Goal: Task Accomplishment & Management: Use online tool/utility

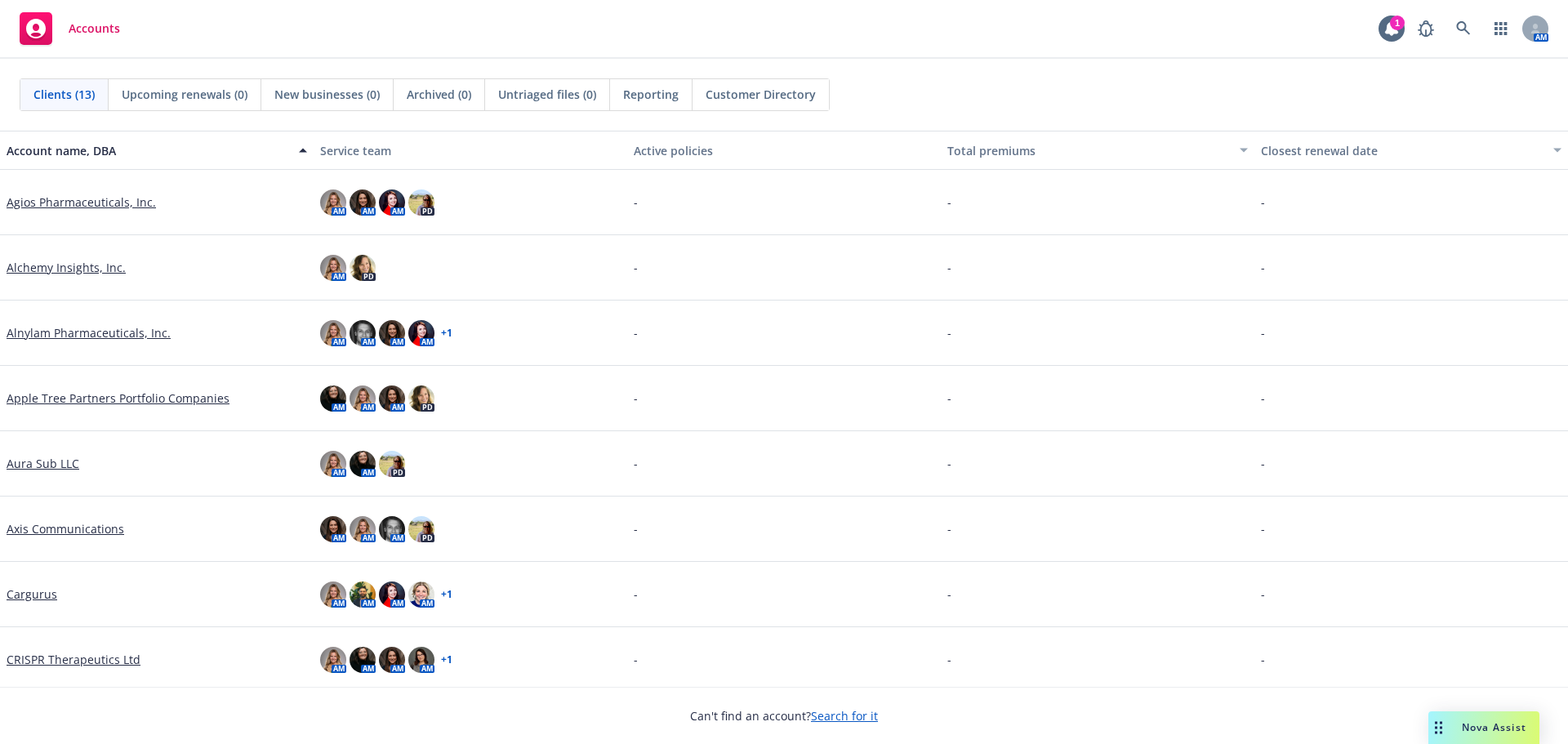
click at [43, 465] on link "Aura Sub LLC" at bounding box center [43, 463] width 73 height 17
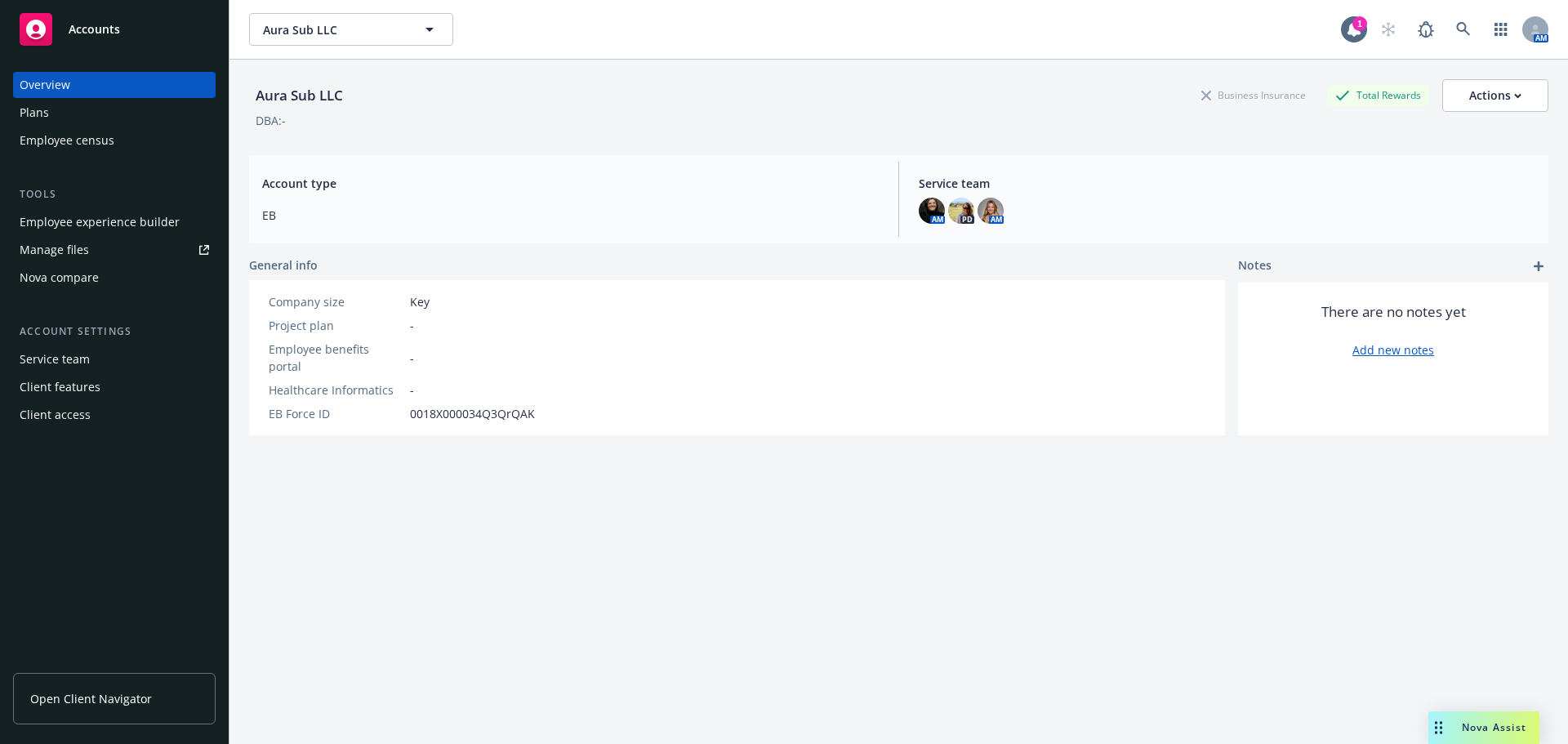
click at [82, 220] on div "Employee experience builder" at bounding box center [100, 222] width 160 height 26
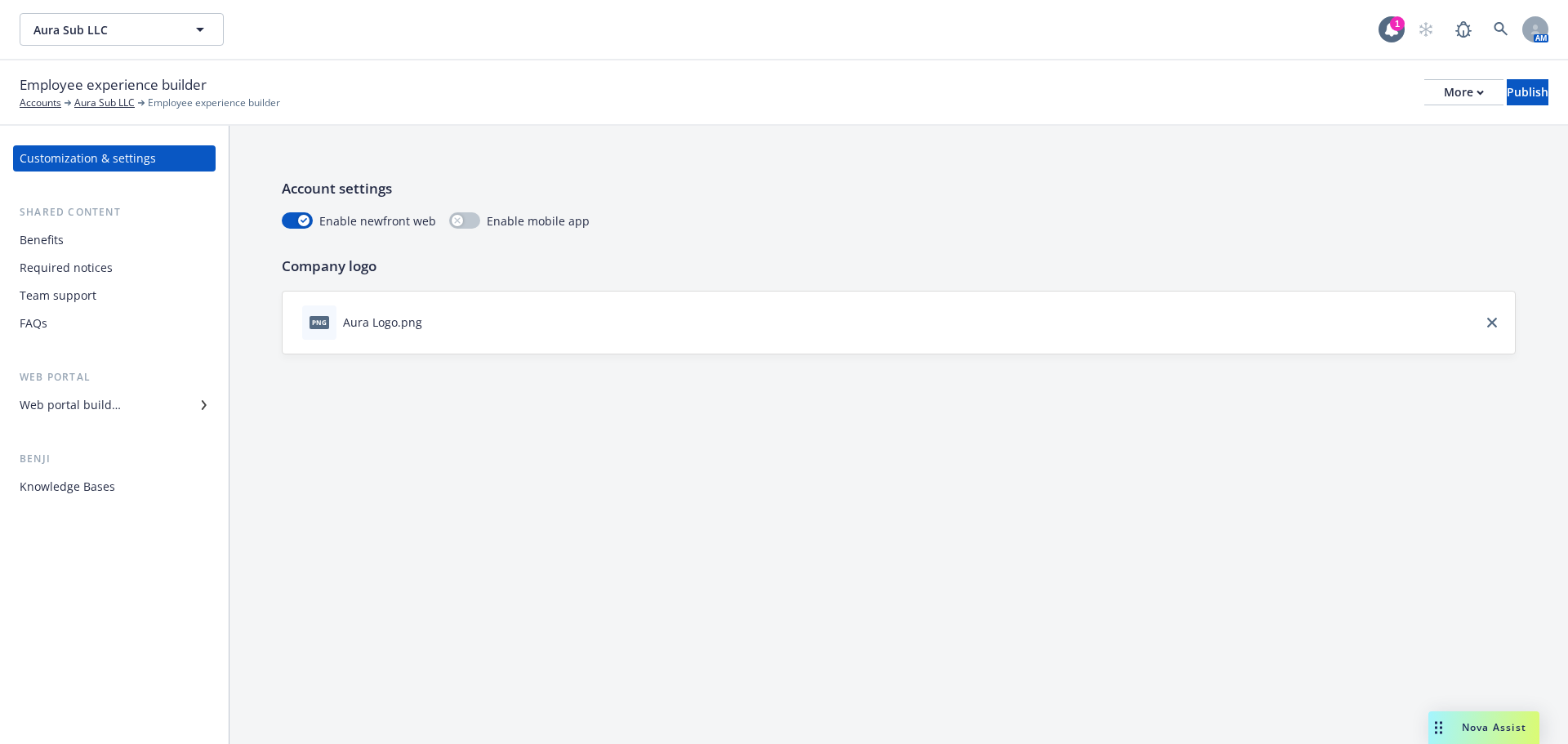
click at [115, 483] on div "Knowledge Bases" at bounding box center [115, 487] width 190 height 26
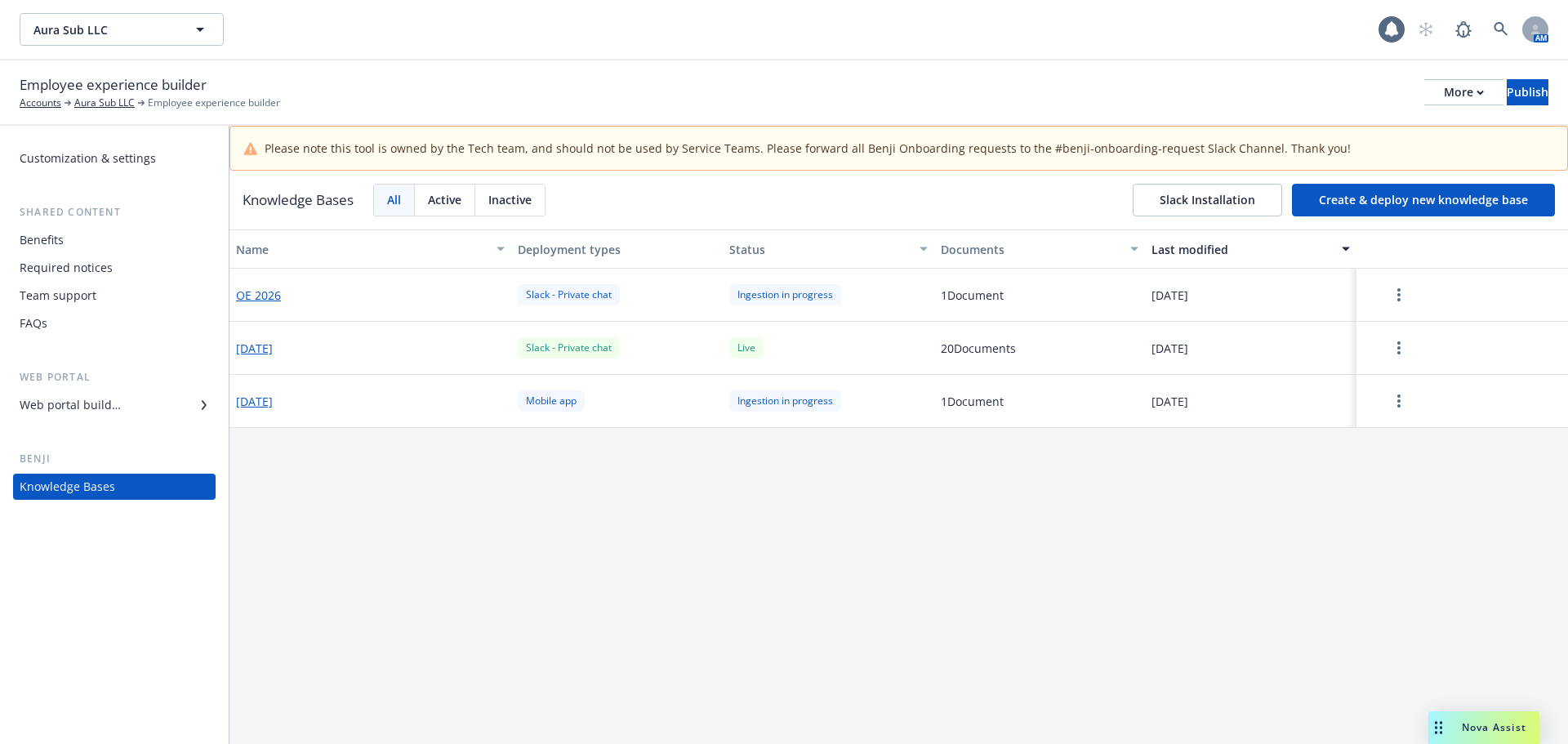
click at [1308, 205] on button "Create & deploy new knowledge base" at bounding box center [1422, 200] width 262 height 33
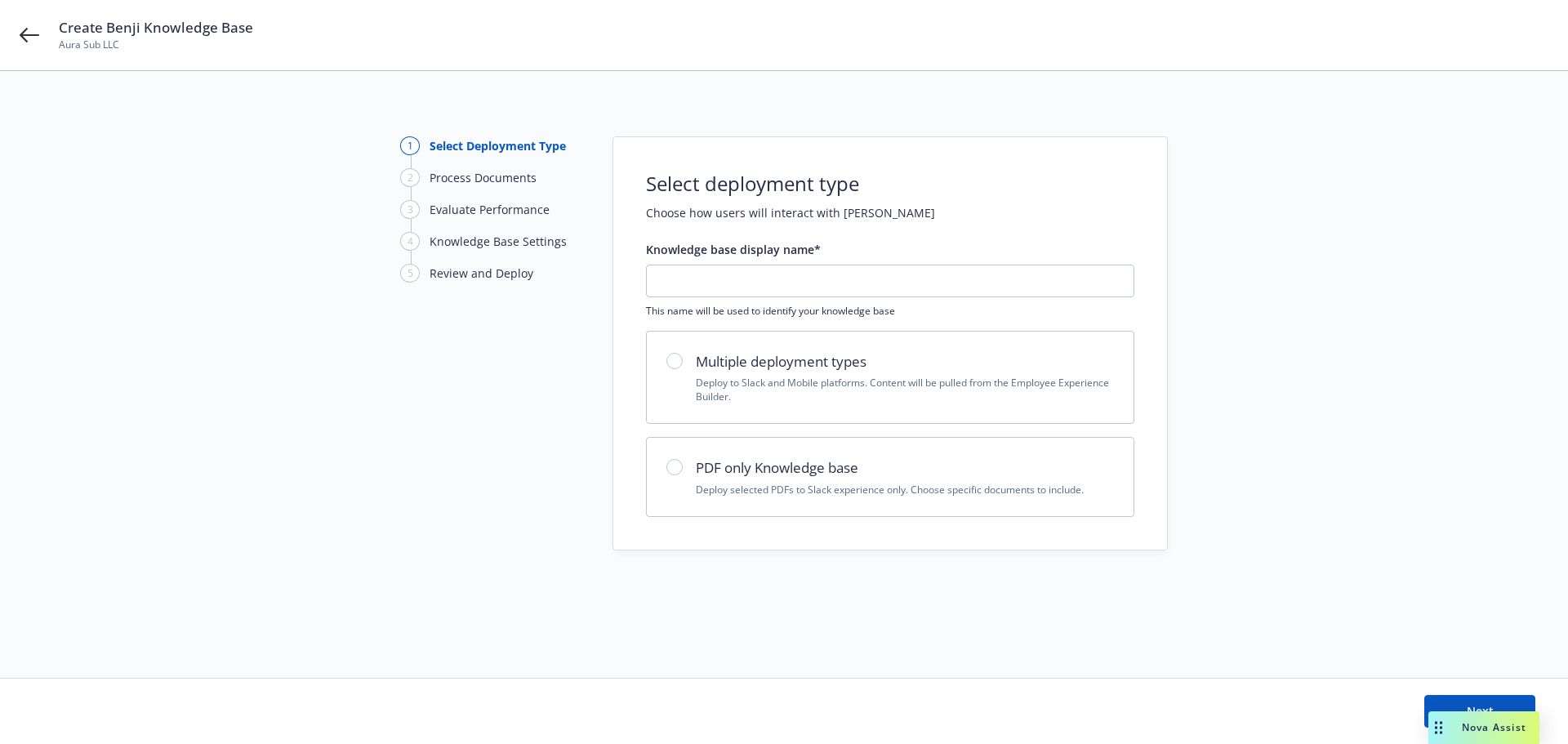
click at [829, 470] on h2 "PDF only Knowledge base" at bounding box center [904, 467] width 418 height 21
radio input "true"
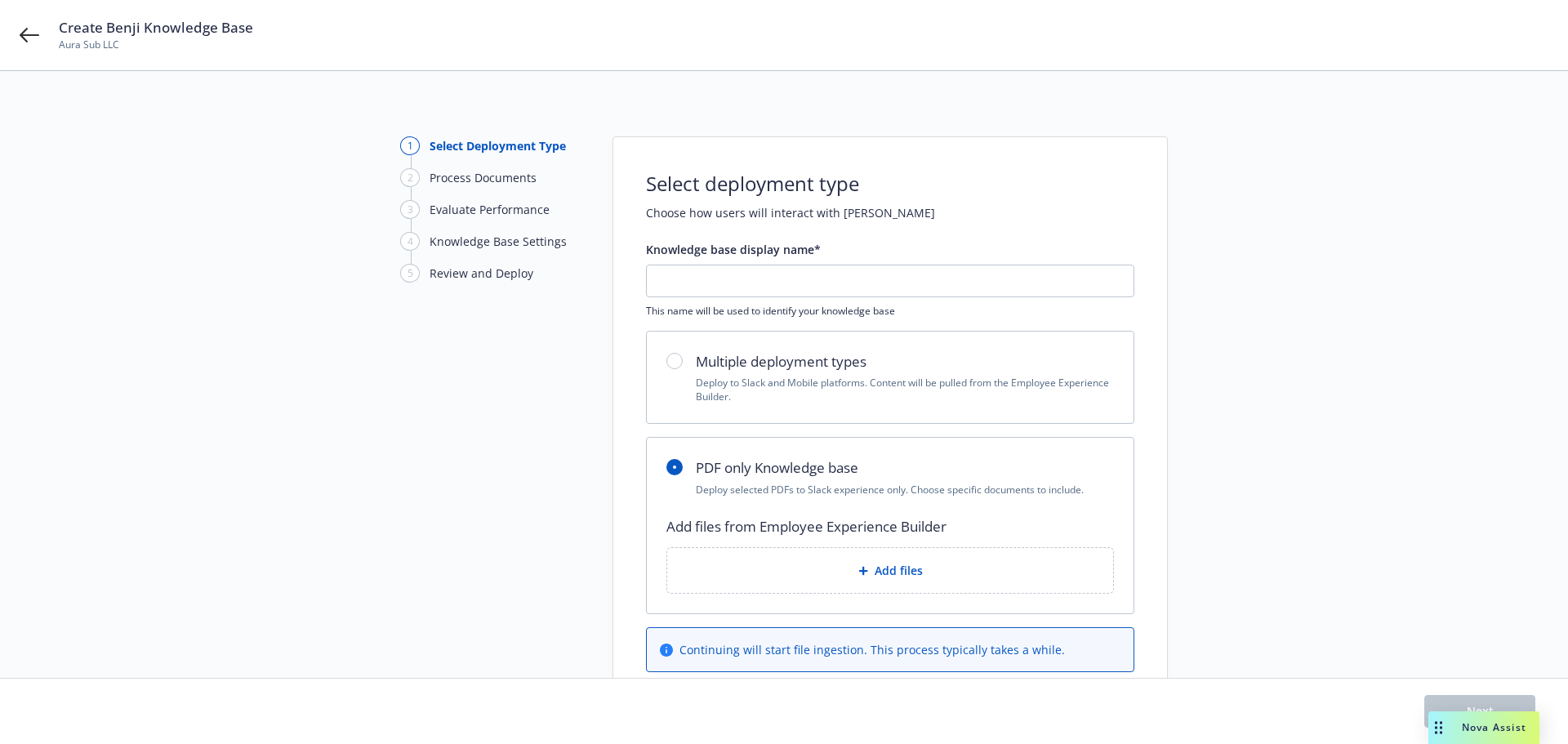
click at [867, 563] on div "Add files" at bounding box center [890, 570] width 420 height 19
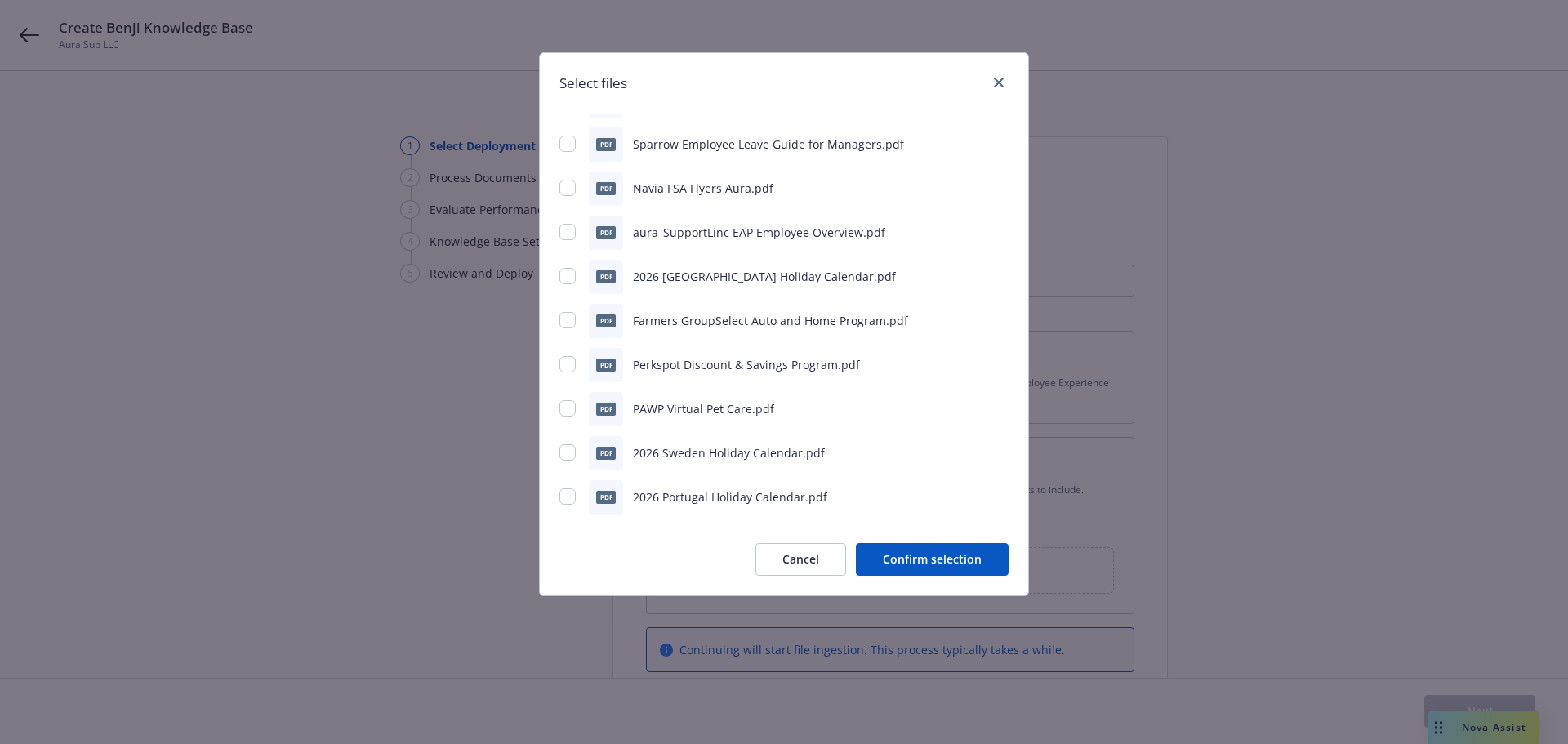
scroll to position [1336, 0]
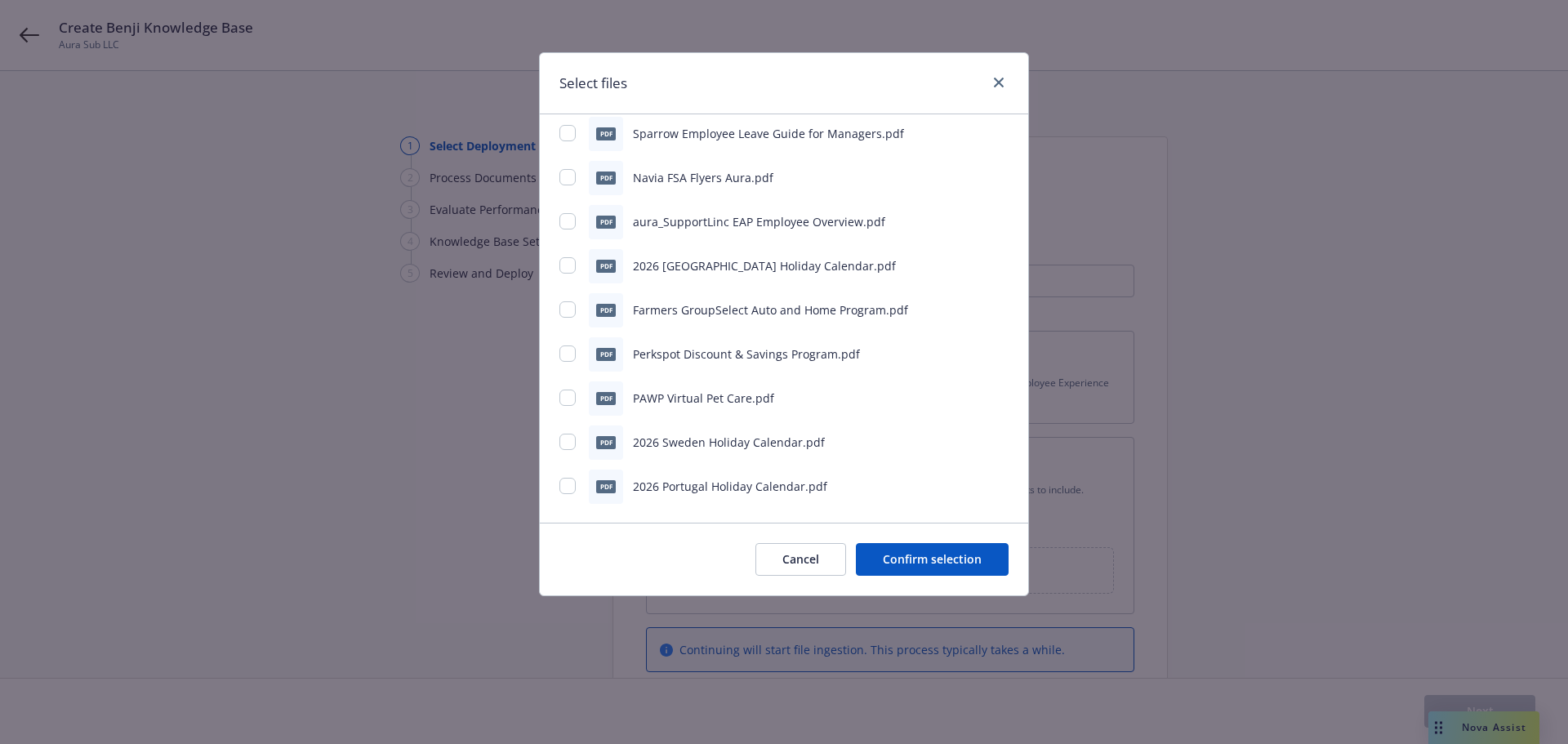
click at [806, 561] on button "Cancel" at bounding box center [800, 559] width 91 height 33
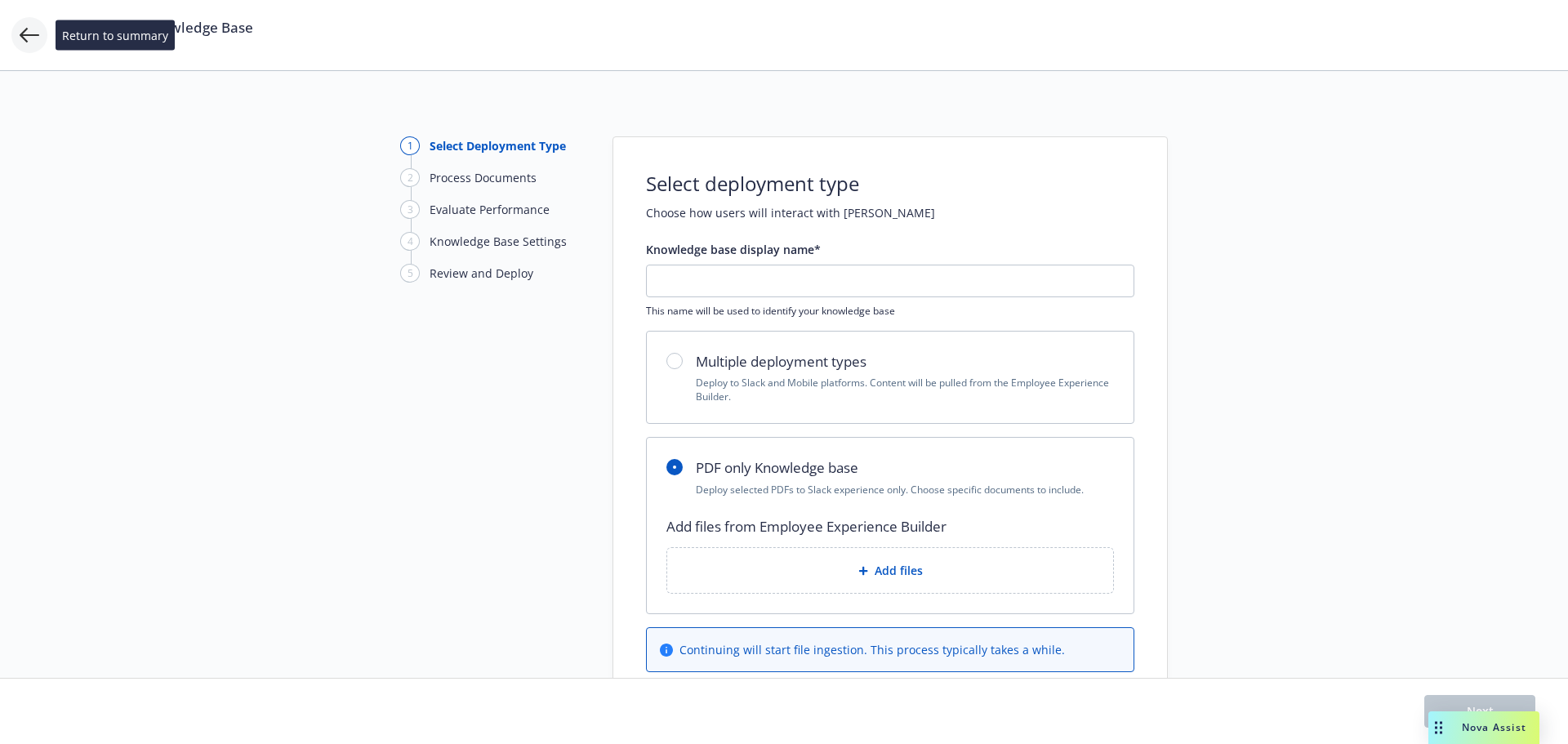
click at [25, 31] on icon at bounding box center [30, 35] width 20 height 15
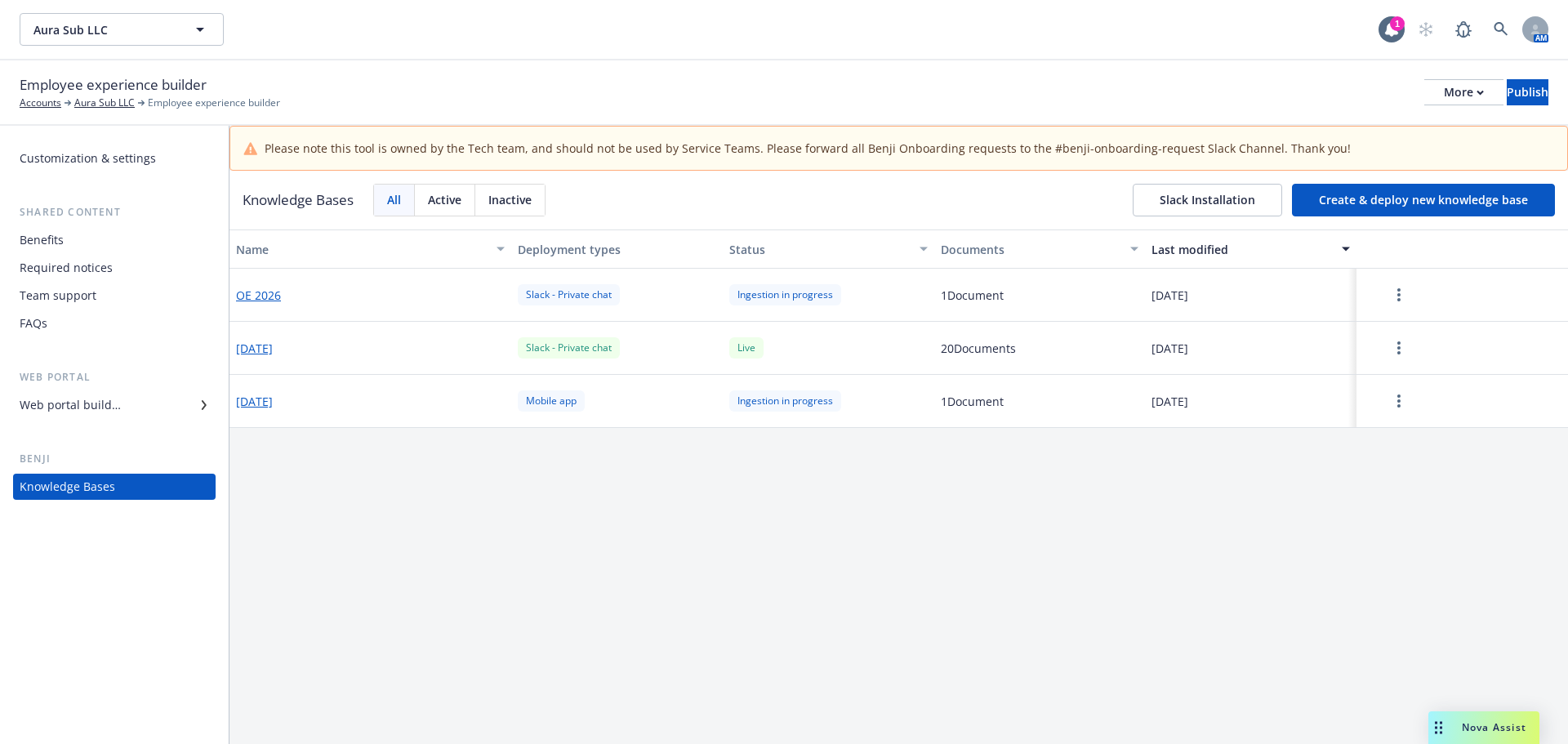
click at [272, 349] on button "[DATE]" at bounding box center [254, 348] width 37 height 17
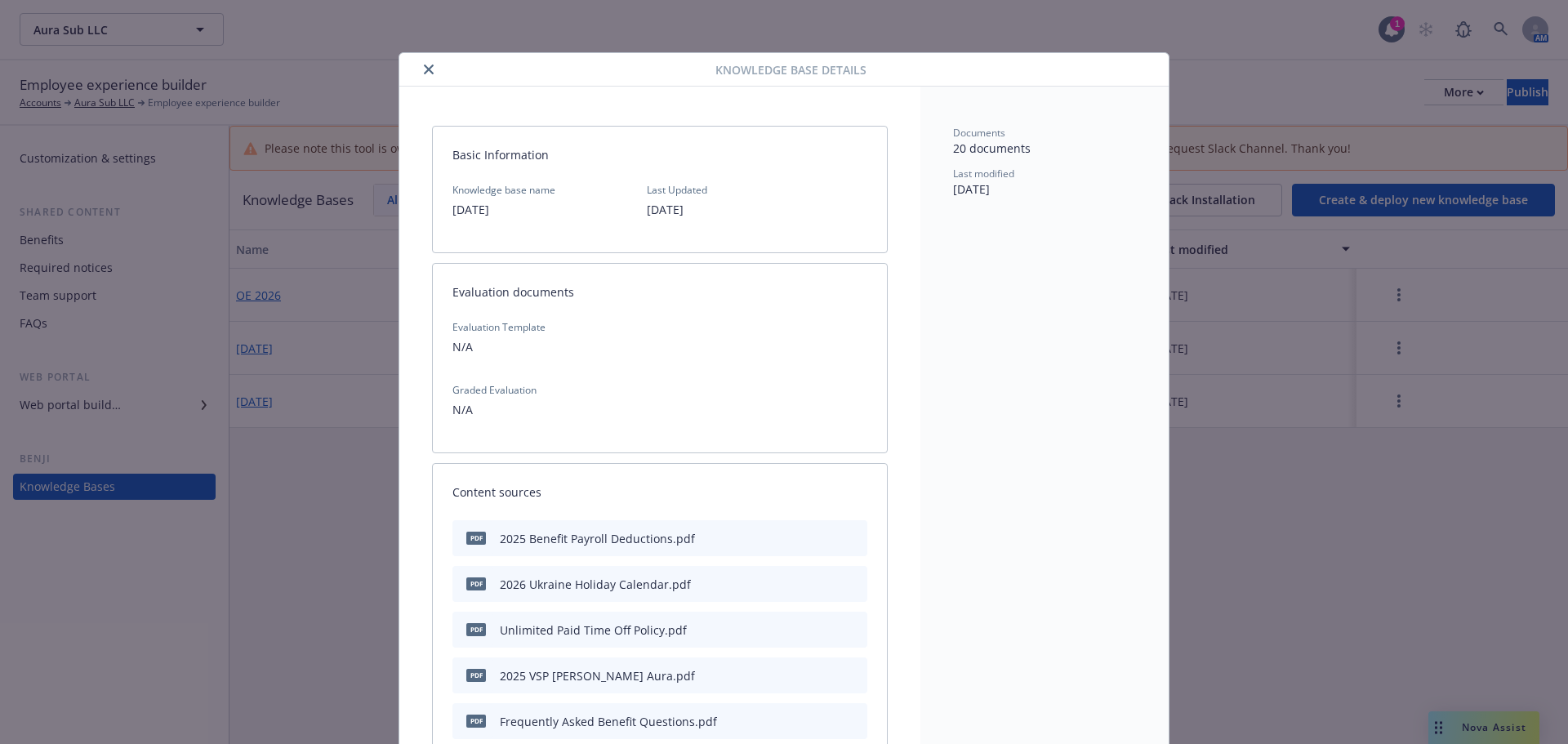
click at [424, 65] on icon "close" at bounding box center [429, 70] width 10 height 10
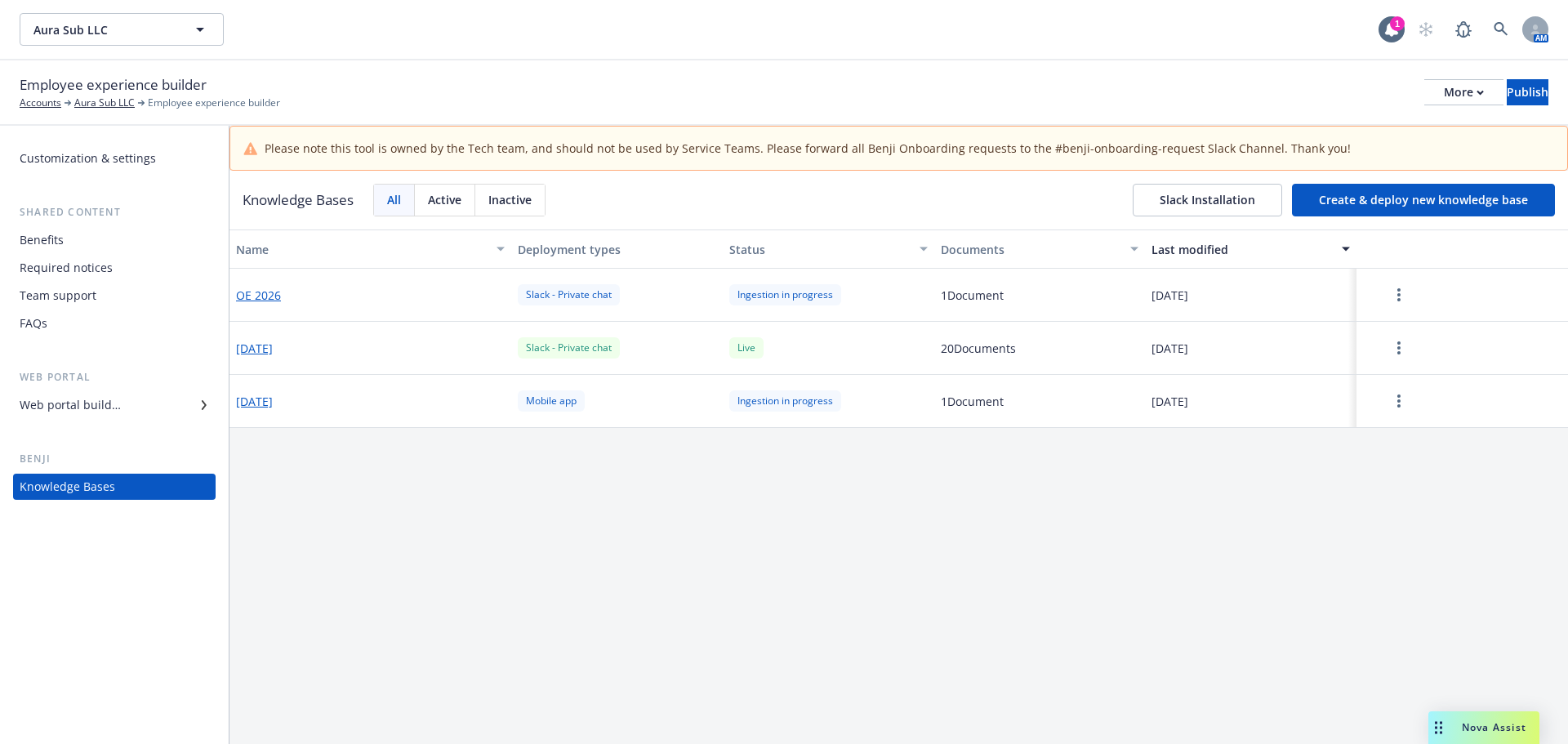
click at [106, 414] on div "Web portal builder" at bounding box center [70, 405] width 101 height 26
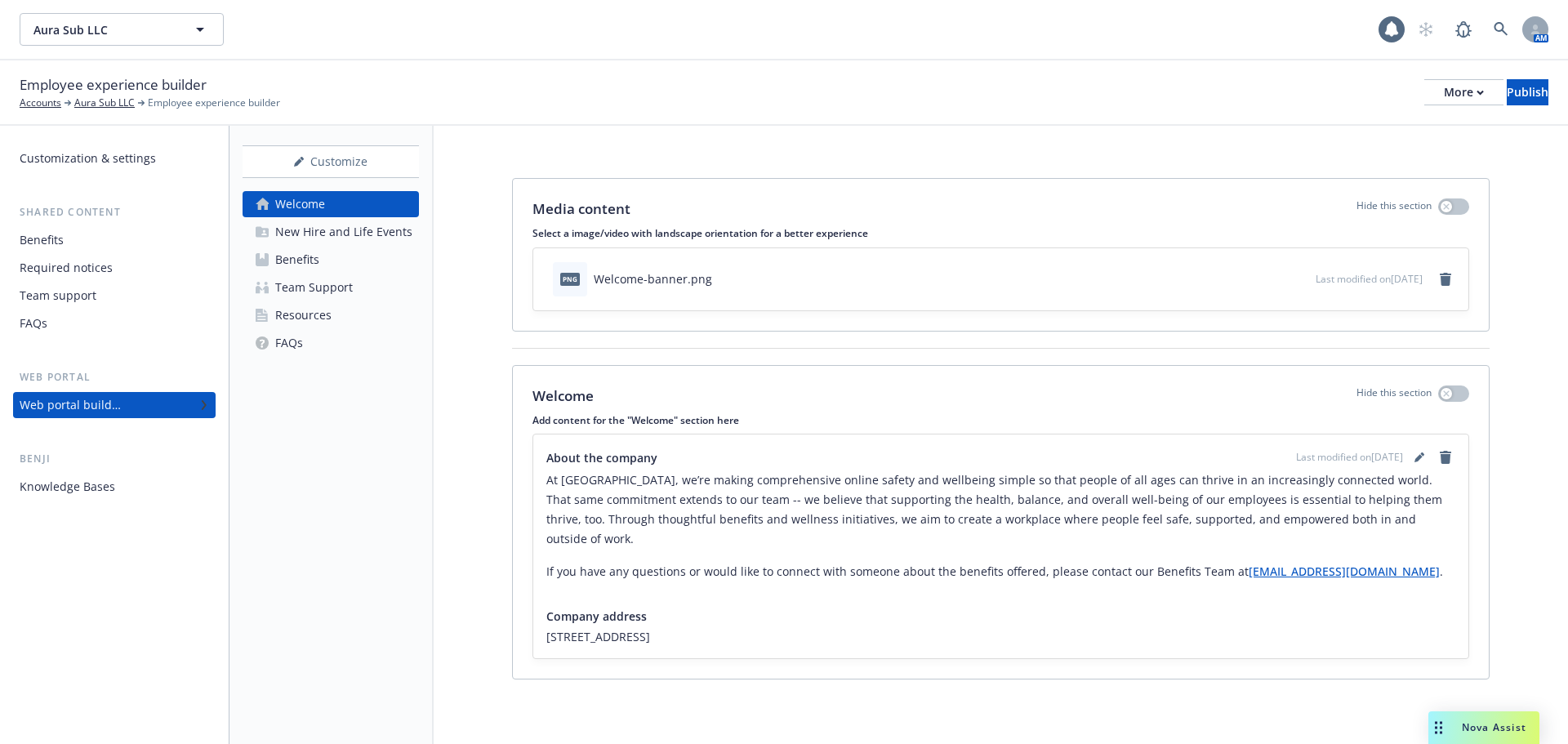
click at [278, 244] on div "New Hire and Life Events" at bounding box center [343, 232] width 137 height 26
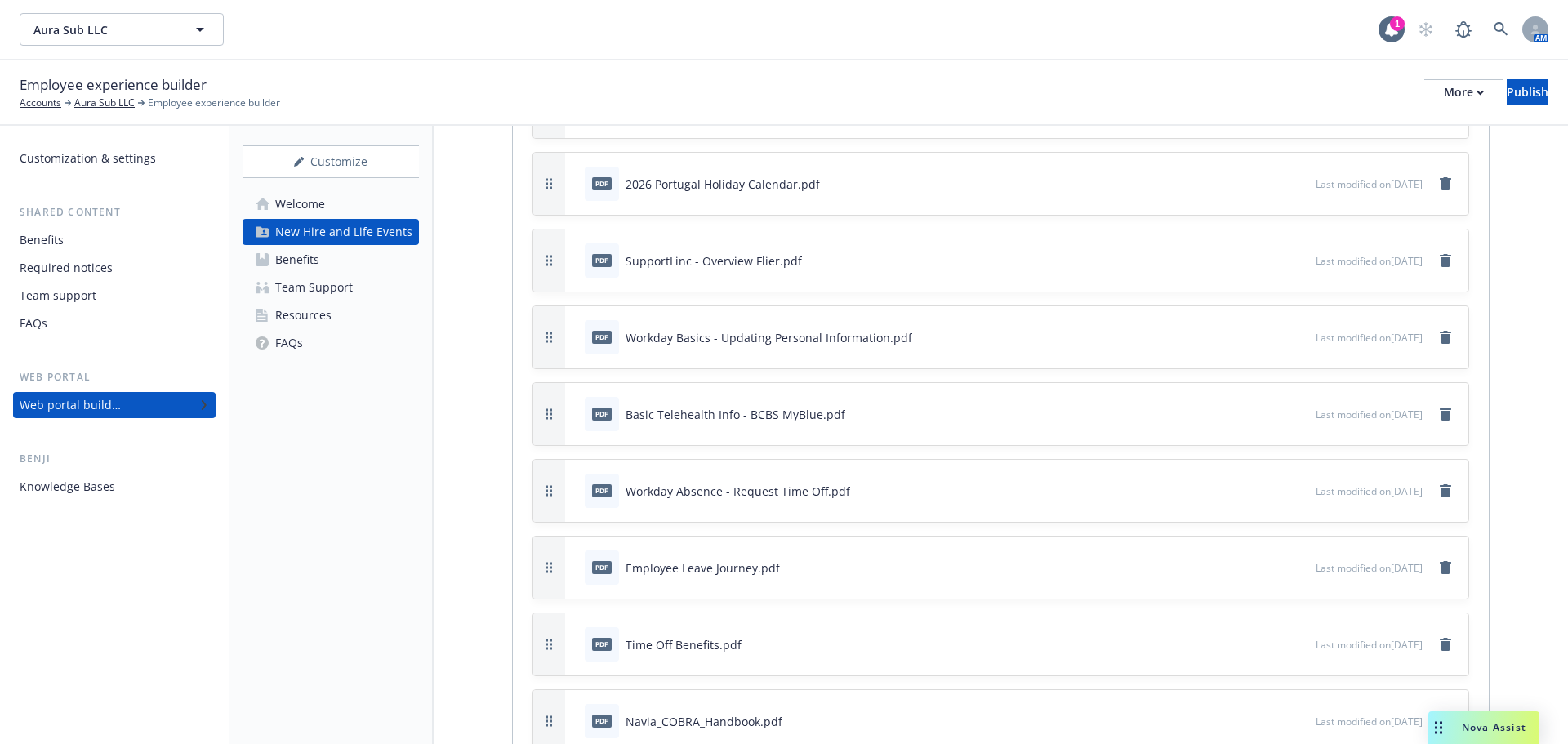
scroll to position [5022, 0]
